Goal: Navigation & Orientation: Understand site structure

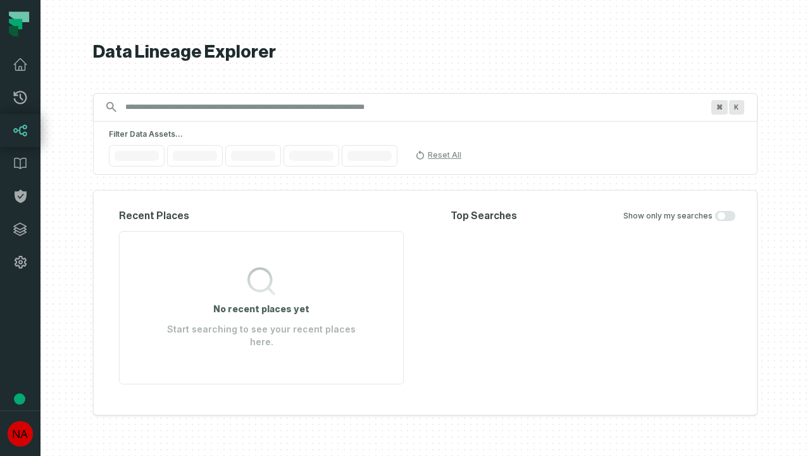
click at [20, 229] on icon at bounding box center [20, 229] width 13 height 13
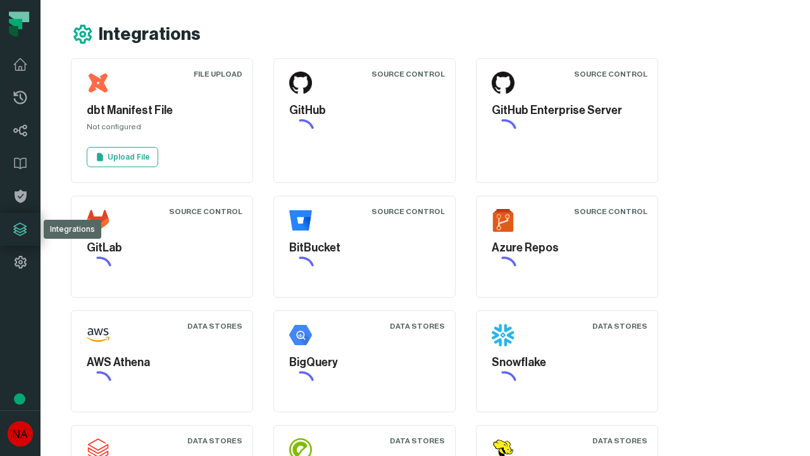
click at [20, 262] on icon at bounding box center [20, 262] width 15 height 15
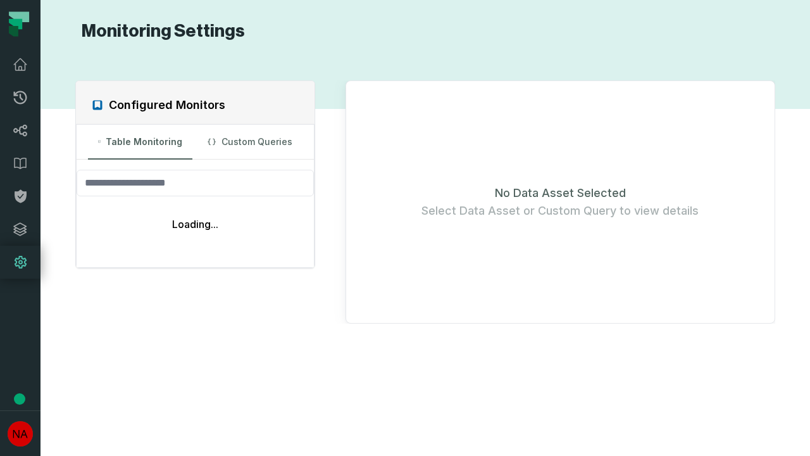
click at [20, 98] on icon at bounding box center [20, 97] width 13 height 13
